Goal: Check status: Check status

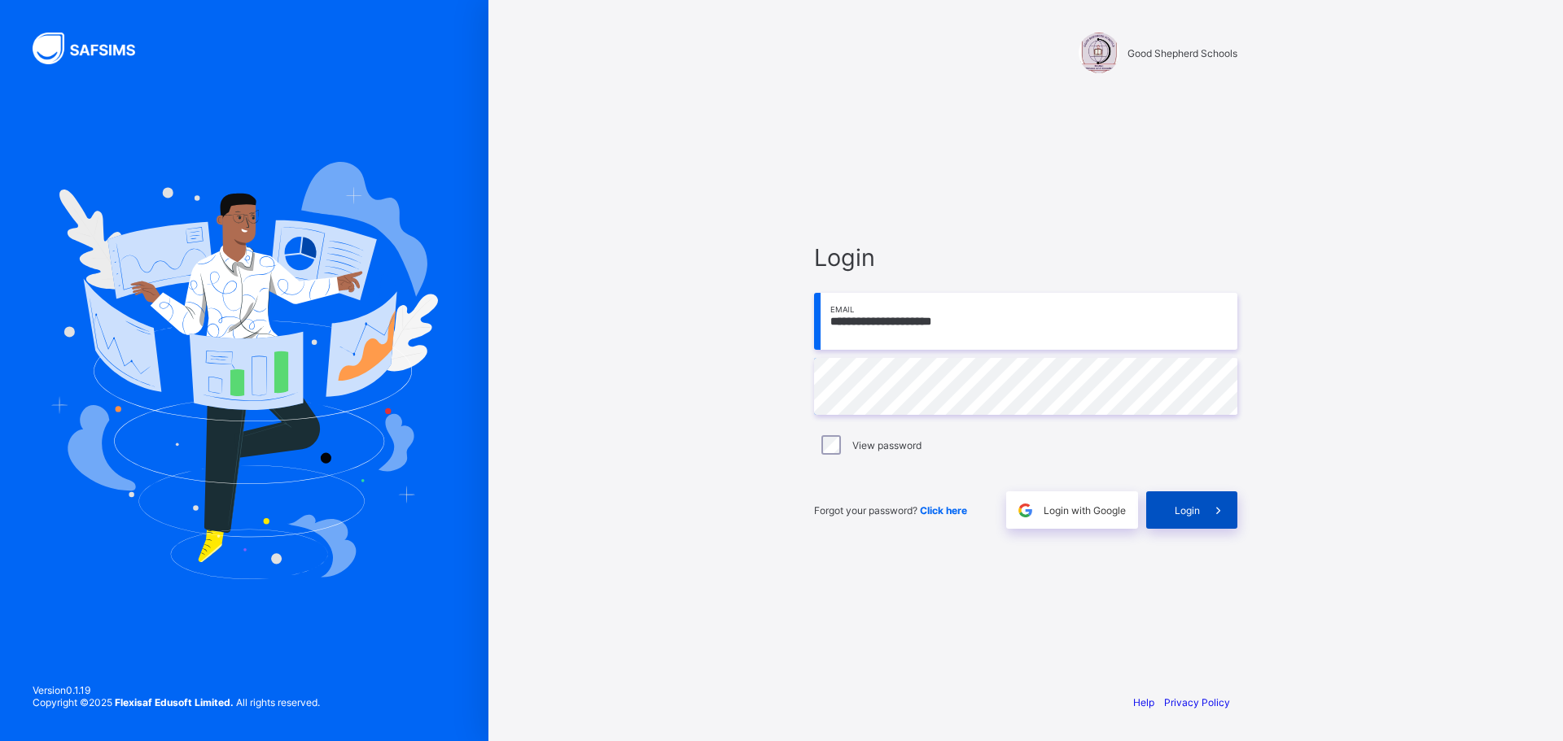
click at [1187, 519] on div "Login" at bounding box center [1191, 510] width 91 height 37
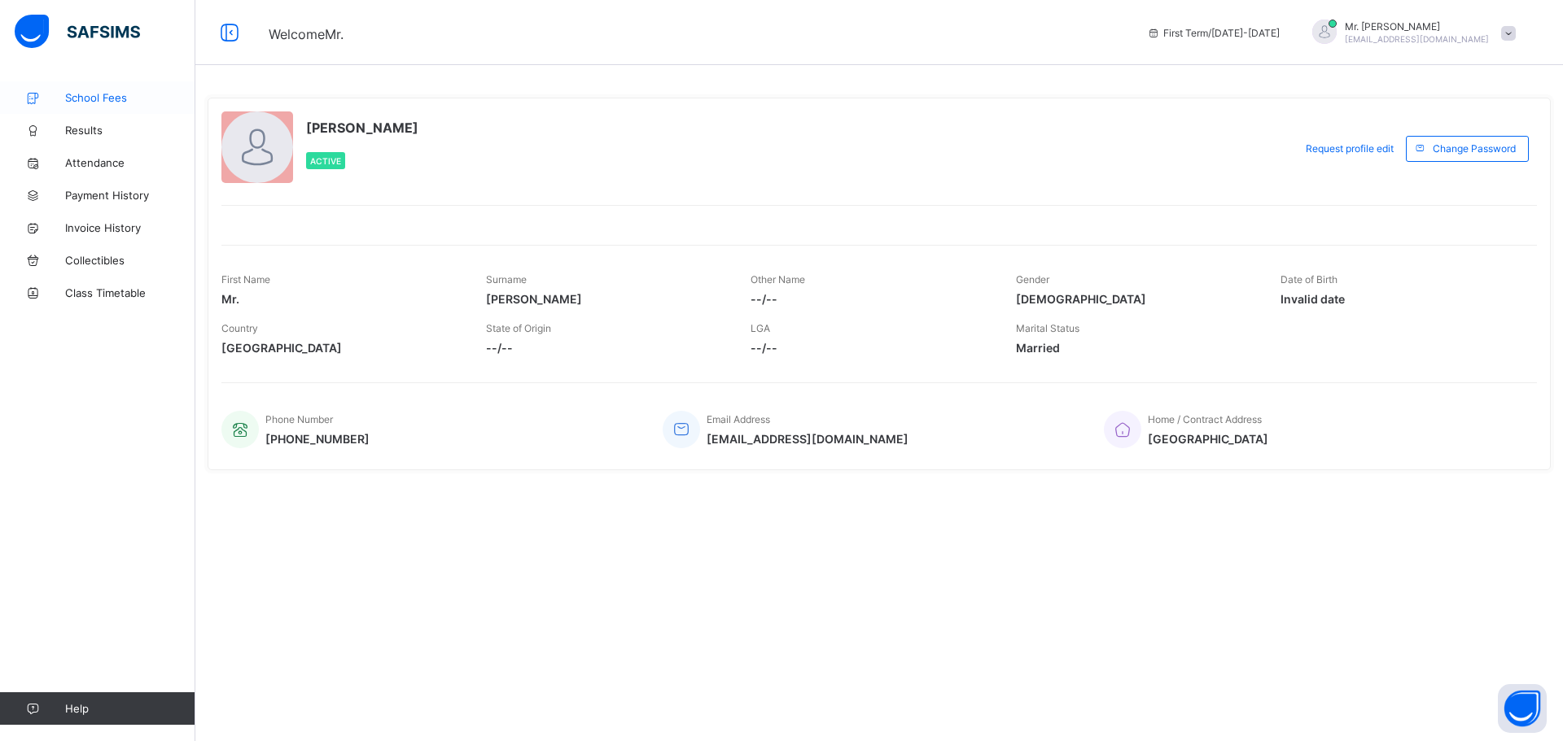
click at [109, 92] on span "School Fees" at bounding box center [130, 97] width 130 height 13
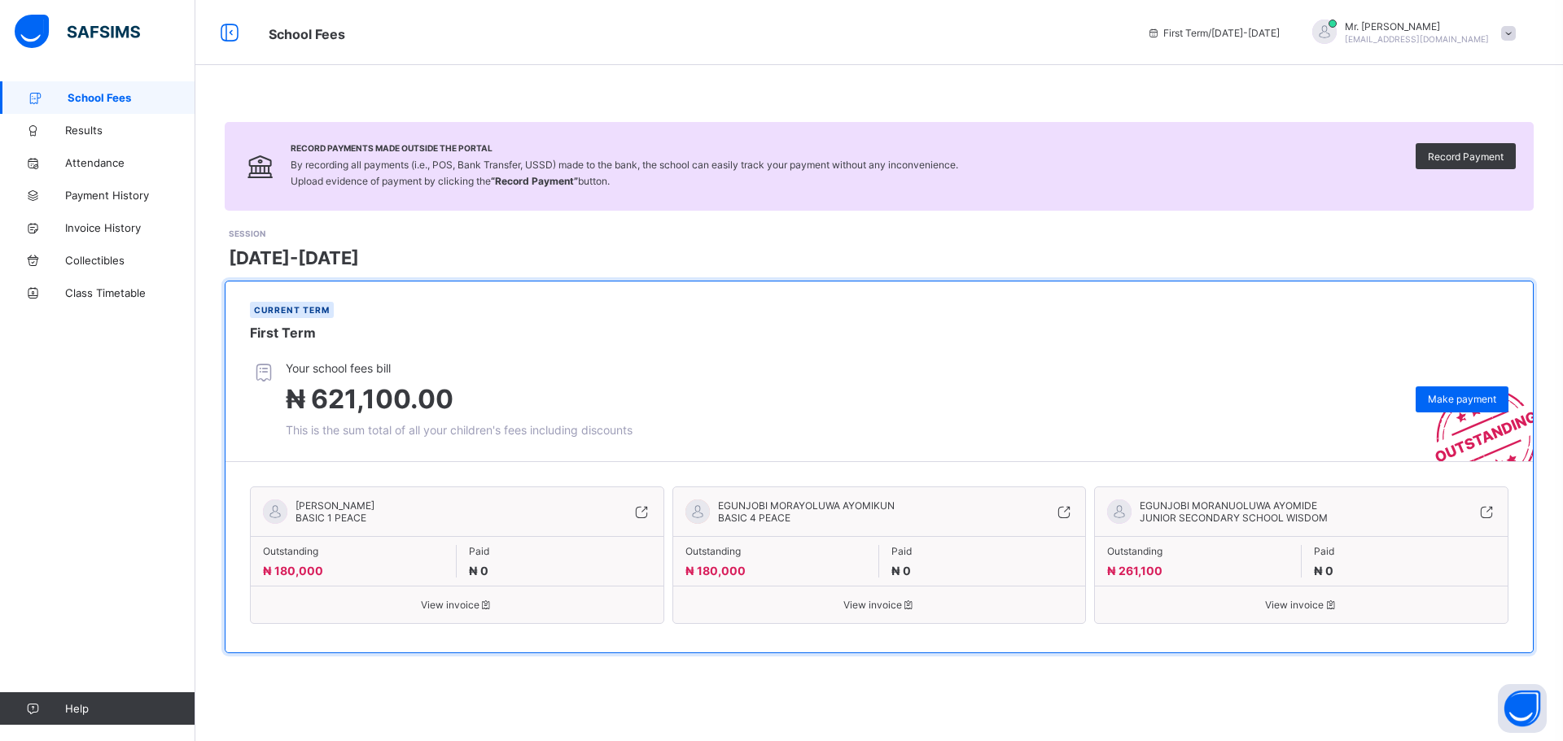
click at [434, 606] on span "View invoice" at bounding box center [457, 605] width 388 height 12
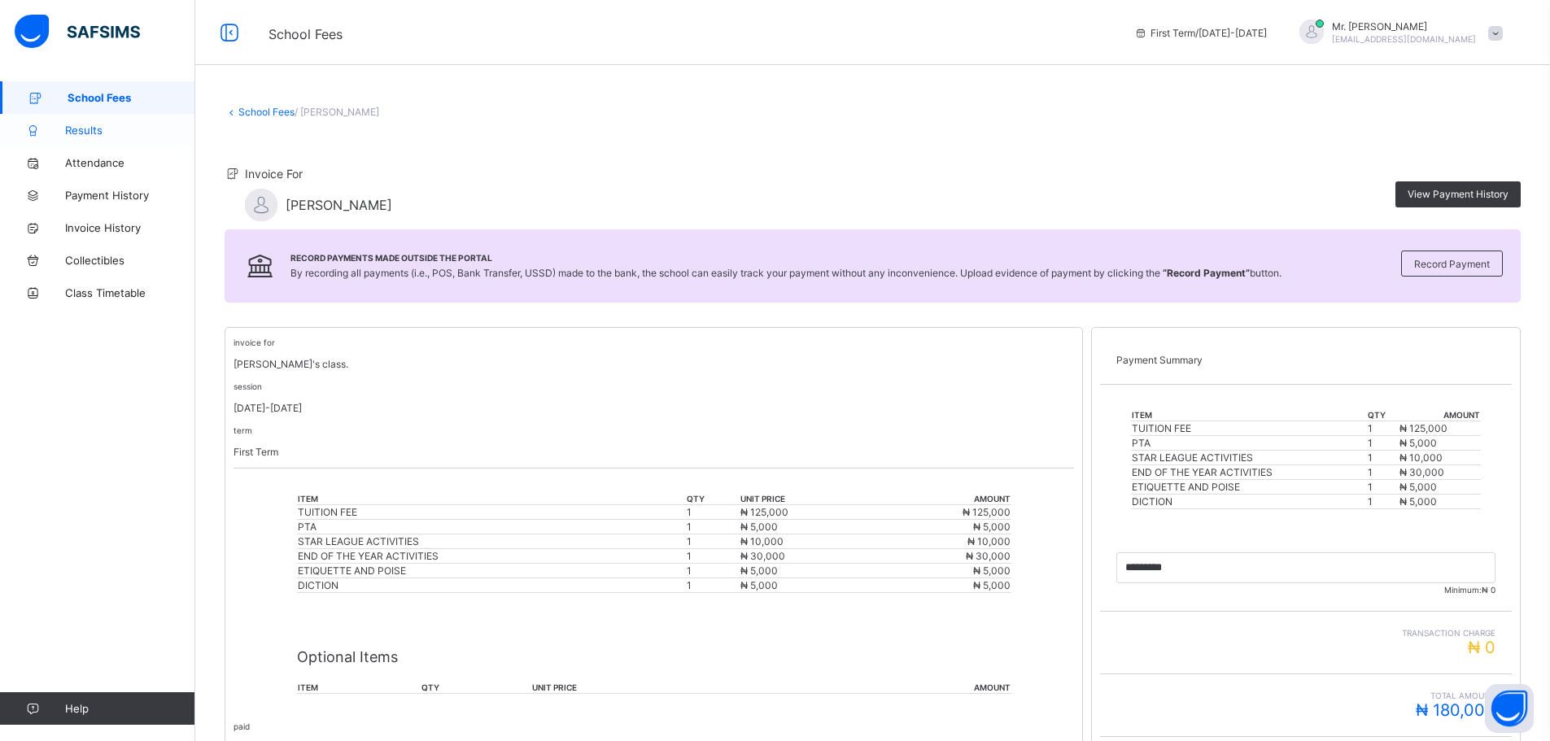
click at [85, 126] on span "Results" at bounding box center [130, 130] width 130 height 13
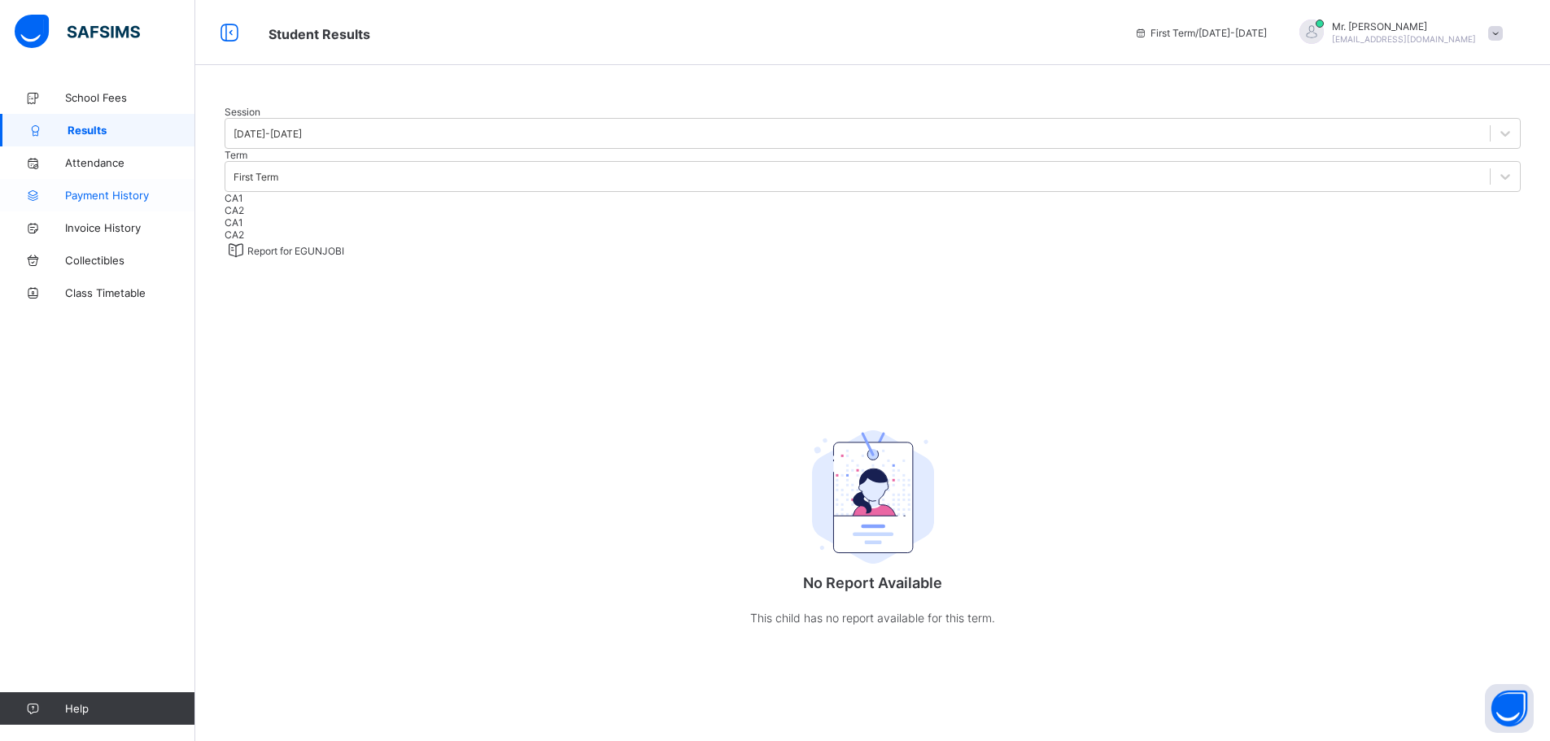
click at [84, 195] on span "Payment History" at bounding box center [130, 195] width 130 height 13
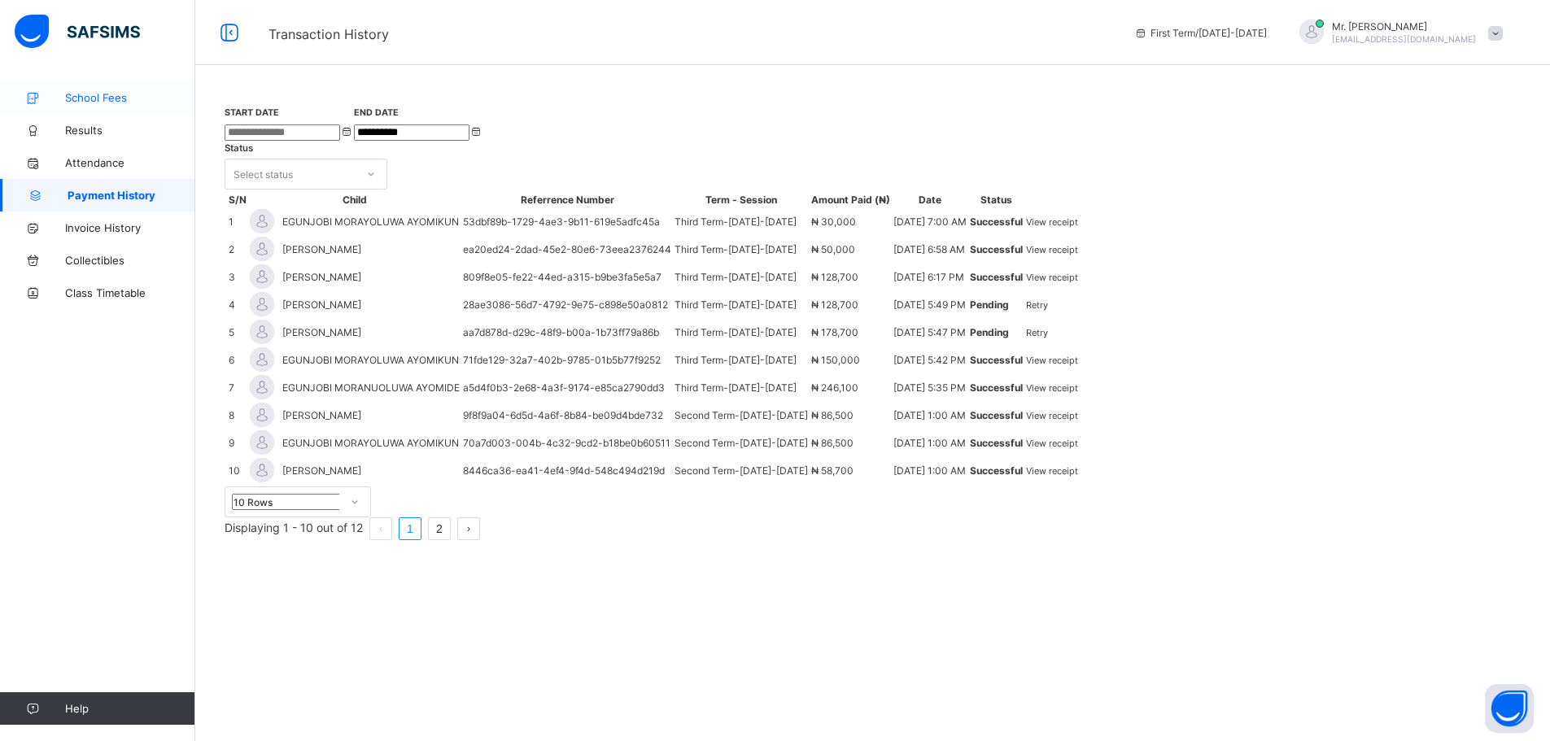
click at [95, 90] on link "School Fees" at bounding box center [97, 97] width 195 height 33
